Goal: Task Accomplishment & Management: Use online tool/utility

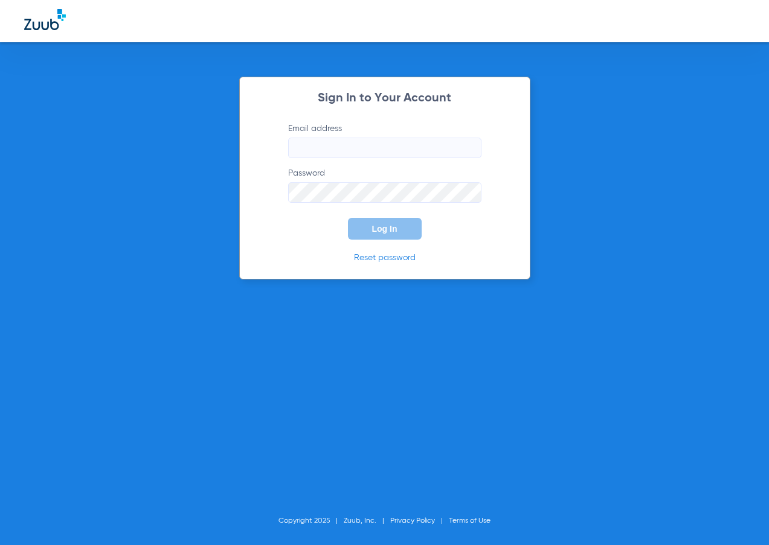
type input "[EMAIL_ADDRESS][DOMAIN_NAME]"
click at [375, 223] on button "Log In" at bounding box center [385, 229] width 74 height 22
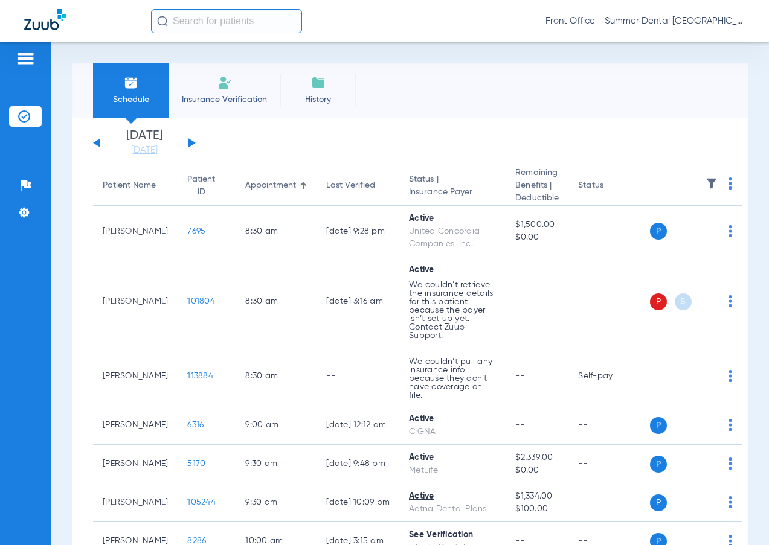
click at [187, 144] on div "[DATE] [DATE] [DATE] [DATE] [DATE] [DATE] [DATE] [DATE] [DATE] [DATE] [DATE] [D…" at bounding box center [144, 143] width 103 height 27
click at [191, 144] on button at bounding box center [191, 142] width 7 height 9
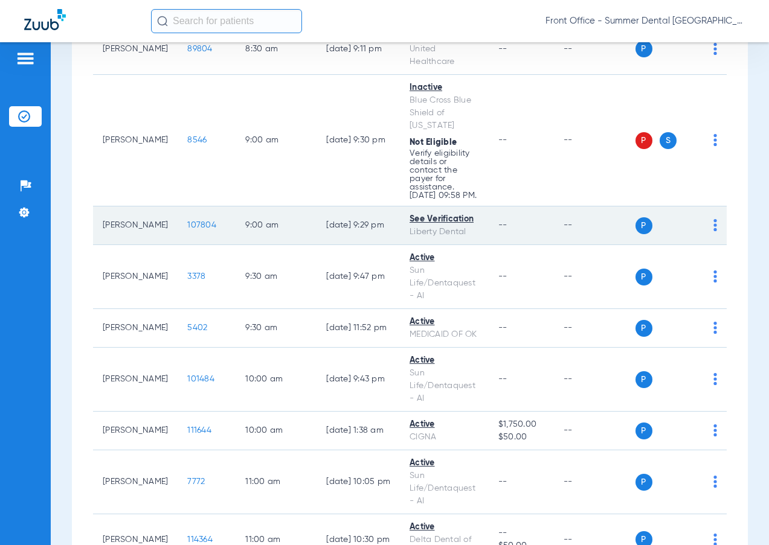
scroll to position [302, 0]
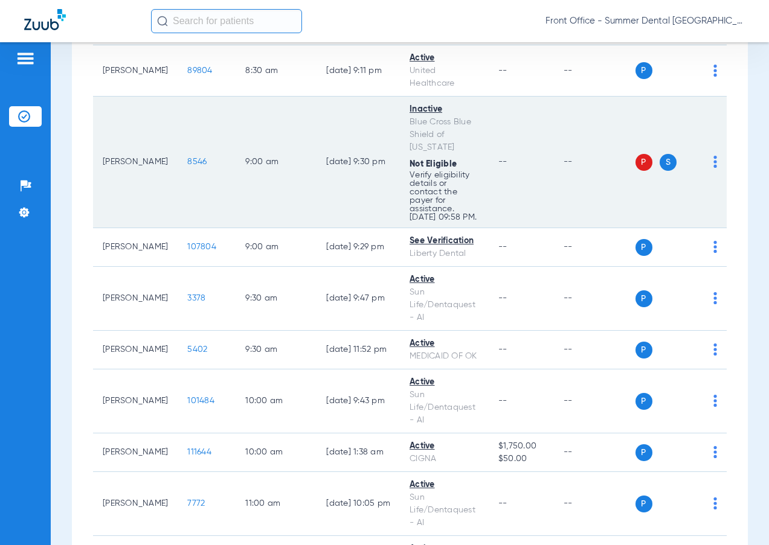
click at [292, 193] on td "9:00 AM" at bounding box center [276, 163] width 81 height 132
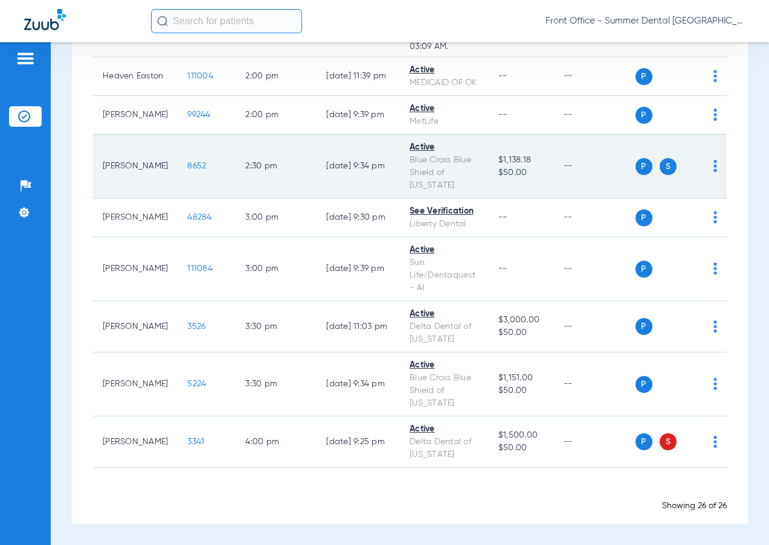
scroll to position [1483, 0]
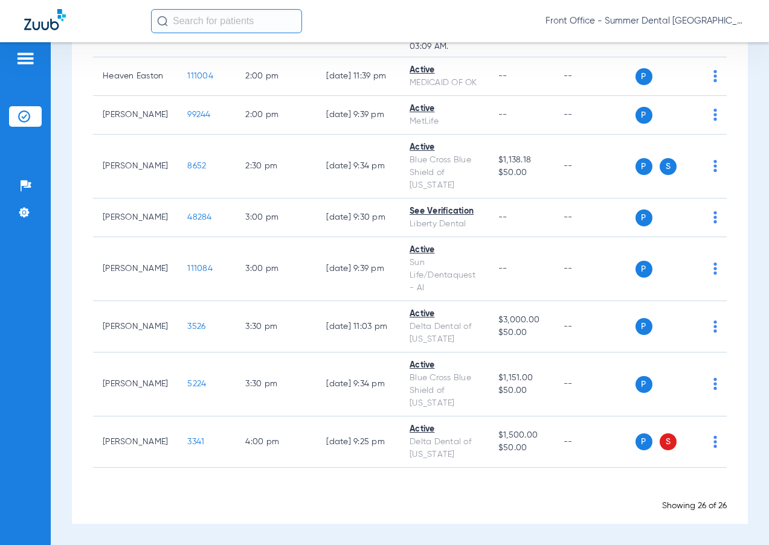
click at [16, 300] on div "Patients Insurance Verification Setup Help Center Settings" at bounding box center [25, 314] width 51 height 545
